Goal: Information Seeking & Learning: Learn about a topic

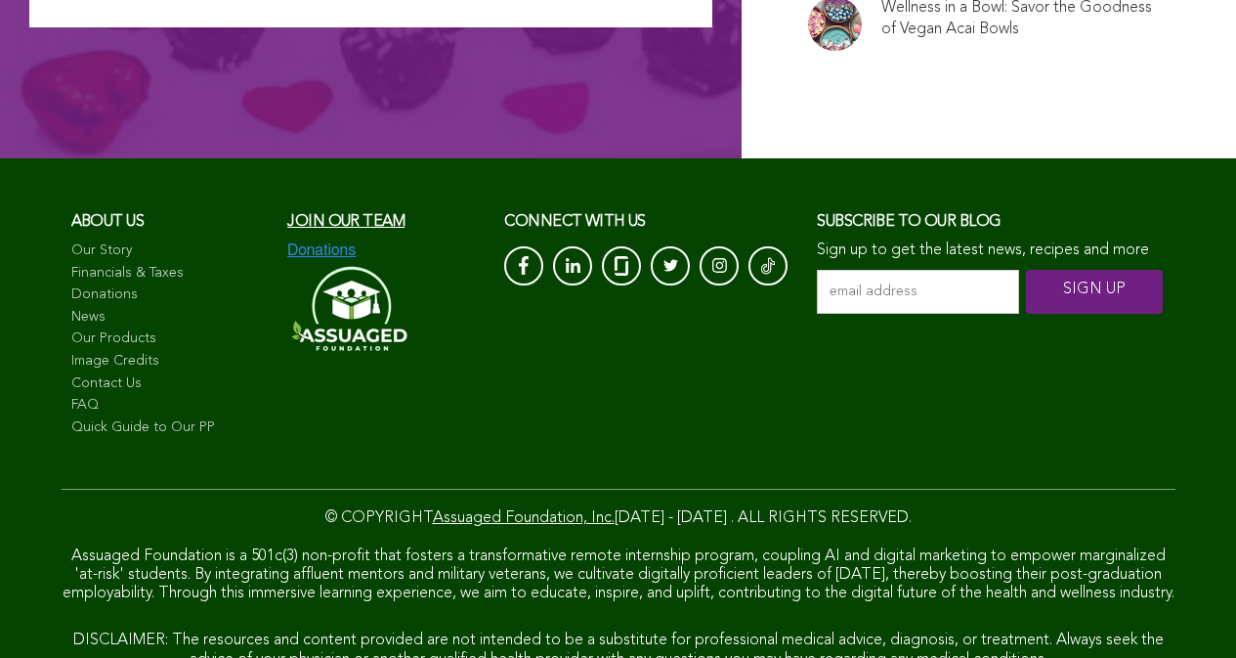
scroll to position [13263, 0]
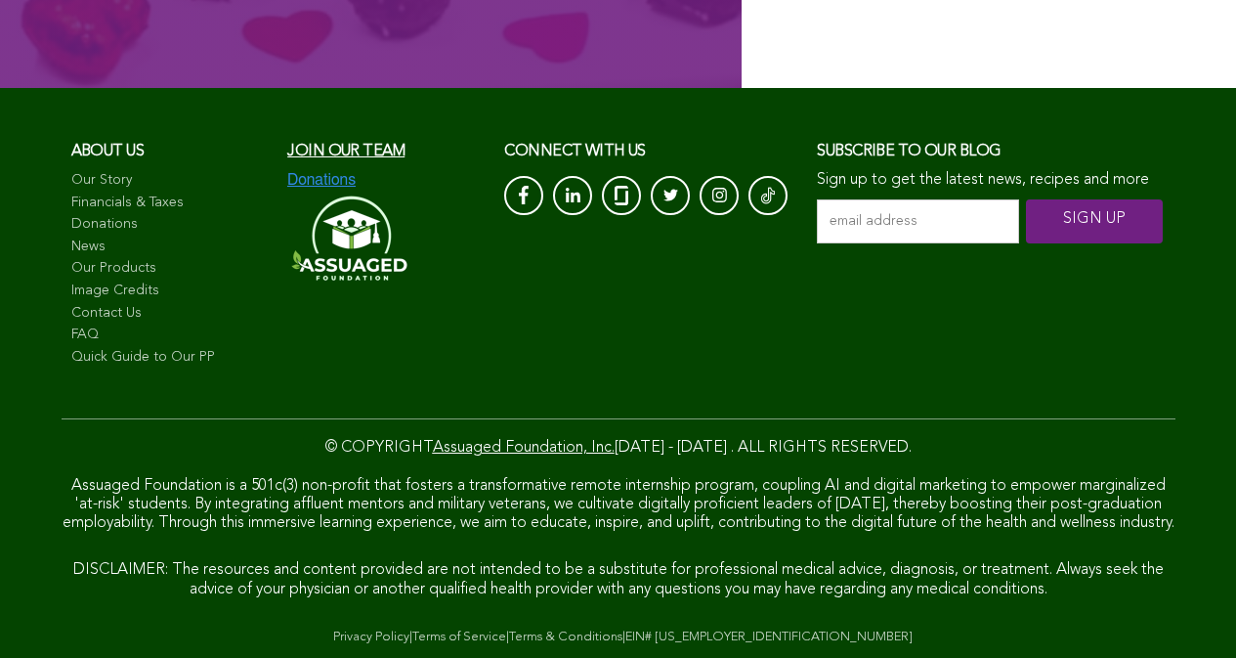
click at [523, 643] on link "Terms & Conditions" at bounding box center [565, 636] width 113 height 13
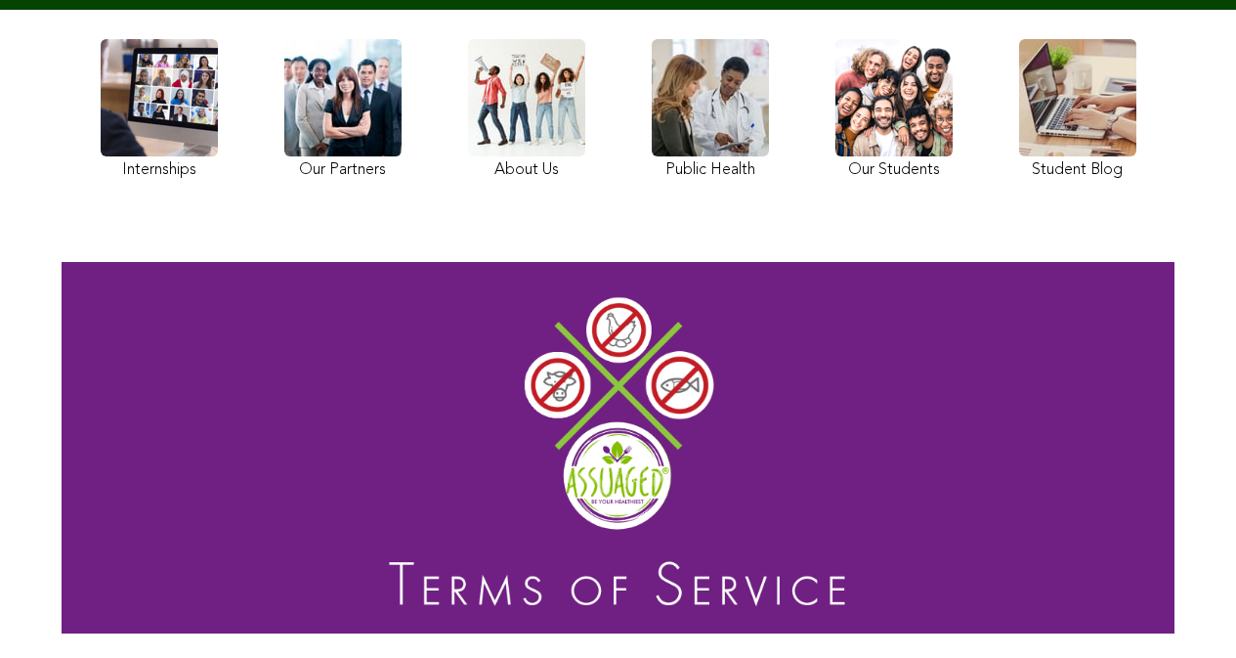
scroll to position [246, 0]
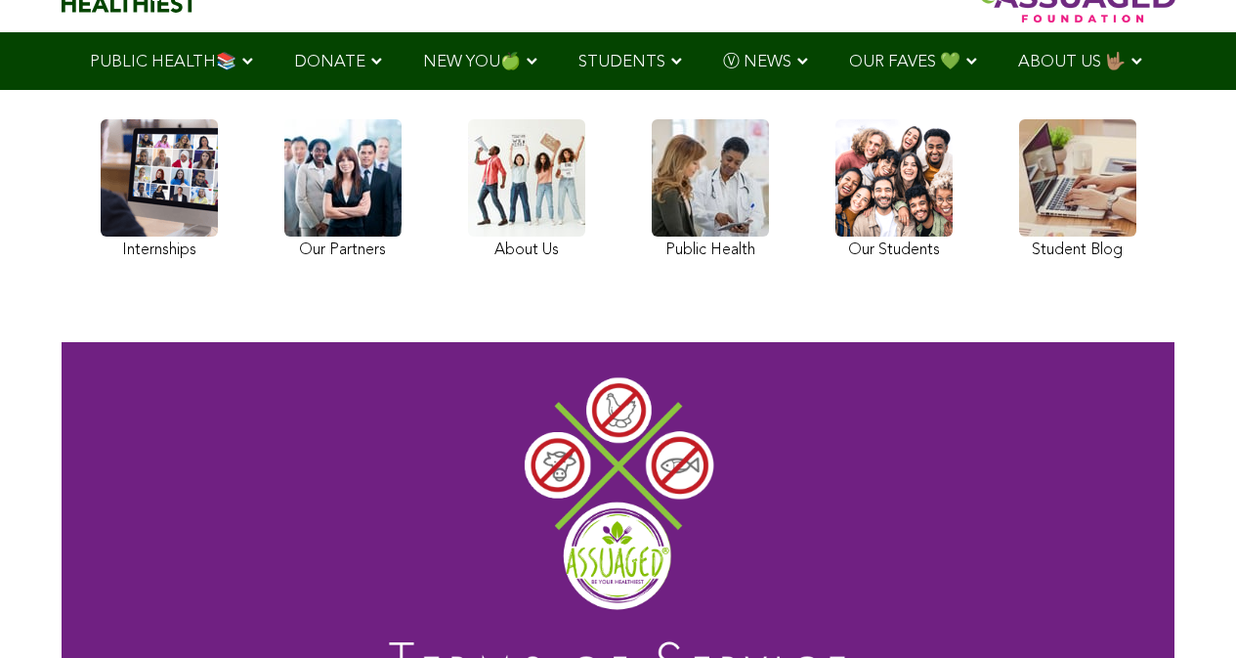
click at [101, 244] on link at bounding box center [159, 192] width 117 height 146
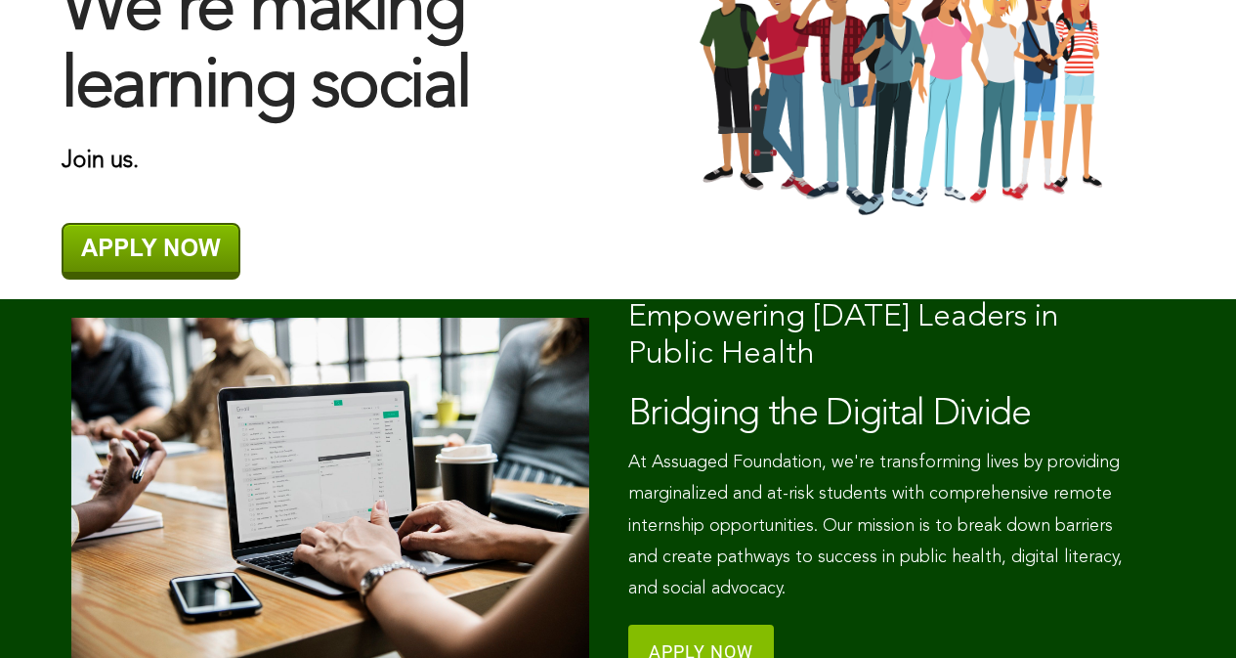
scroll to position [785, 0]
